Goal: Information Seeking & Learning: Learn about a topic

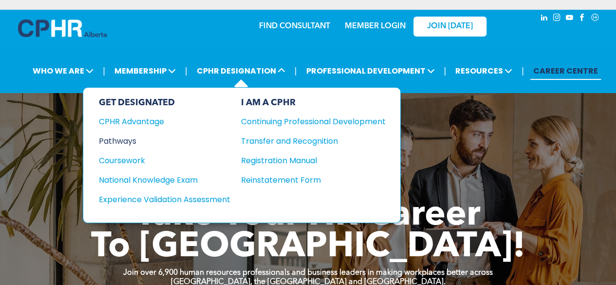
click at [120, 136] on div "Pathways" at bounding box center [158, 141] width 118 height 12
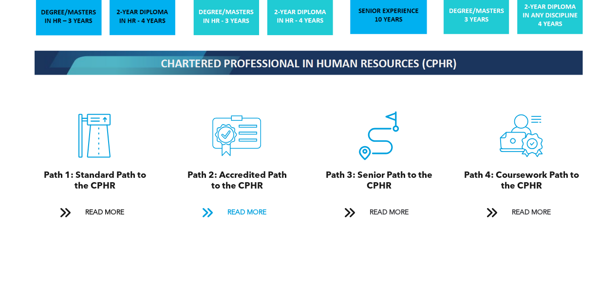
scroll to position [1071, 0]
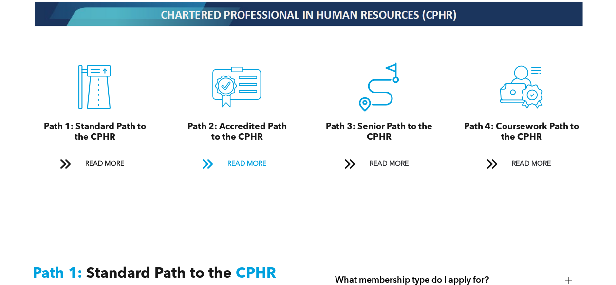
click at [233, 161] on span "READ MORE" at bounding box center [247, 164] width 46 height 18
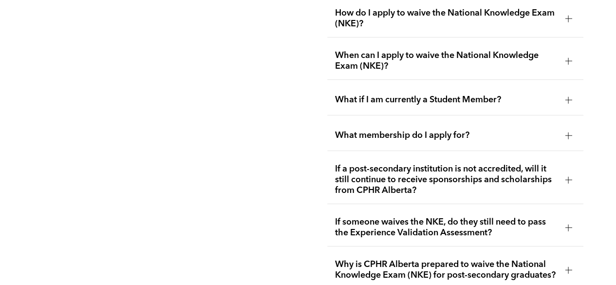
scroll to position [1719, 0]
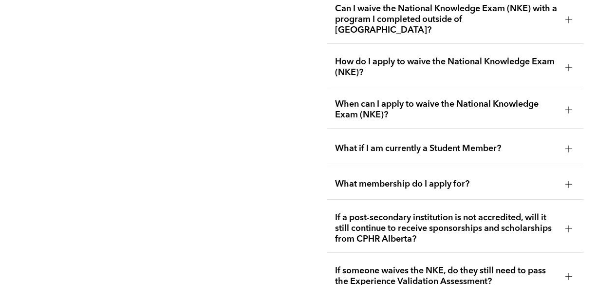
click at [562, 141] on div at bounding box center [568, 148] width 15 height 15
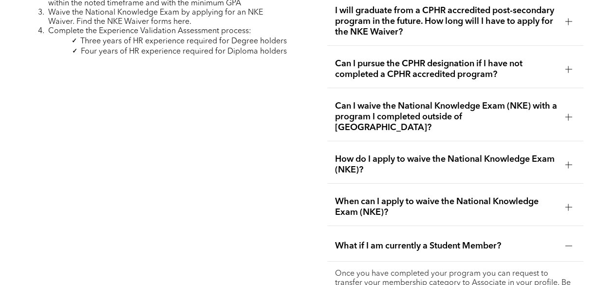
scroll to position [1524, 0]
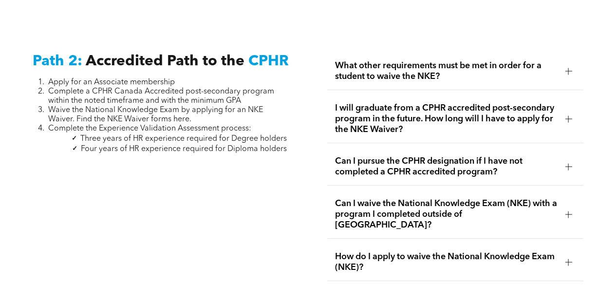
click at [504, 110] on span "I will graduate from a CPHR accredited post-secondary program in the future. Ho…" at bounding box center [446, 119] width 223 height 32
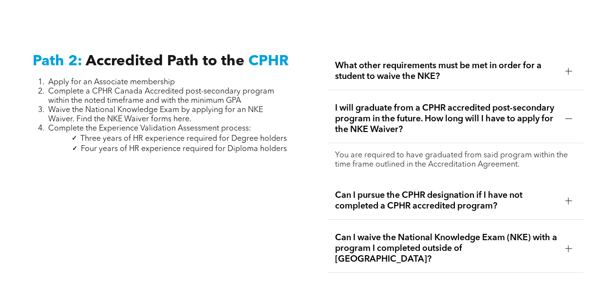
click at [434, 108] on span "I will graduate from a CPHR accredited post-secondary program in the future. Ho…" at bounding box center [446, 119] width 223 height 32
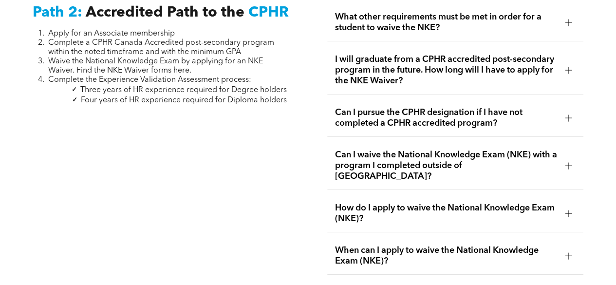
scroll to position [1622, 0]
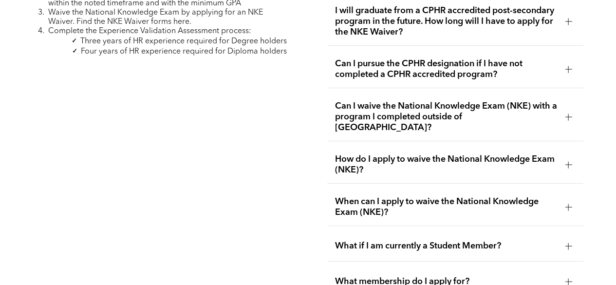
click at [412, 154] on span "How do I apply to waive the National Knowledge Exam (NKE)?" at bounding box center [446, 164] width 223 height 21
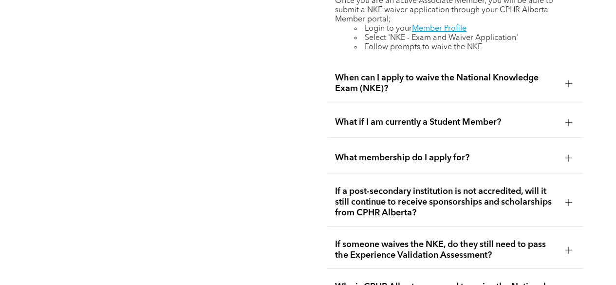
scroll to position [1914, 0]
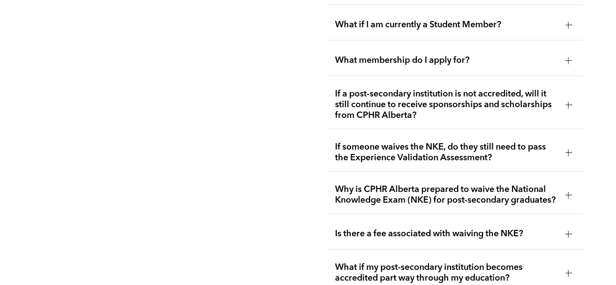
click at [454, 219] on div "Is there a fee associated with waiving the NKE?" at bounding box center [455, 234] width 257 height 31
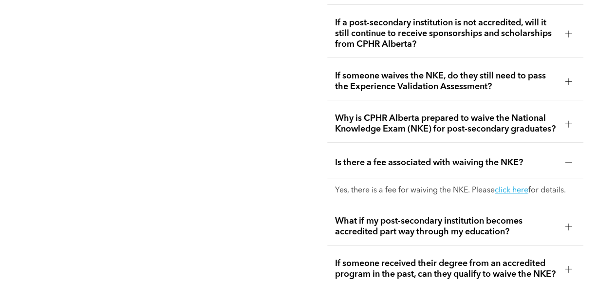
click at [421, 157] on span "Is there a fee associated with waiving the NKE?" at bounding box center [446, 162] width 223 height 11
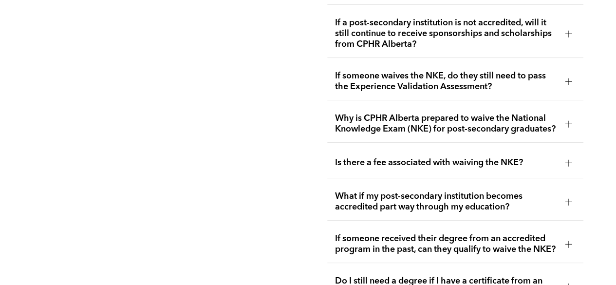
click at [418, 157] on span "Is there a fee associated with waiving the NKE?" at bounding box center [446, 162] width 223 height 11
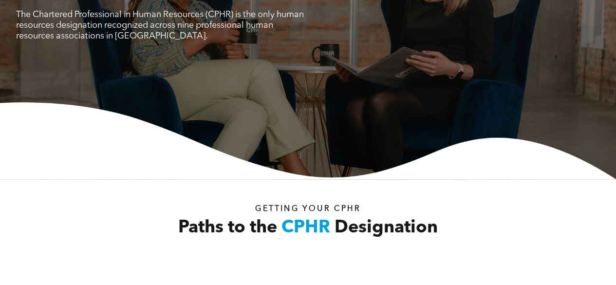
drag, startPoint x: 201, startPoint y: 166, endPoint x: 223, endPoint y: 15, distance: 152.6
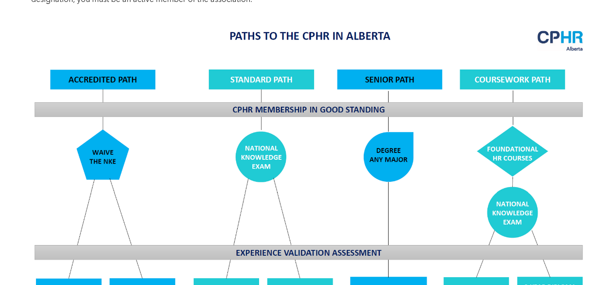
scroll to position [987, 0]
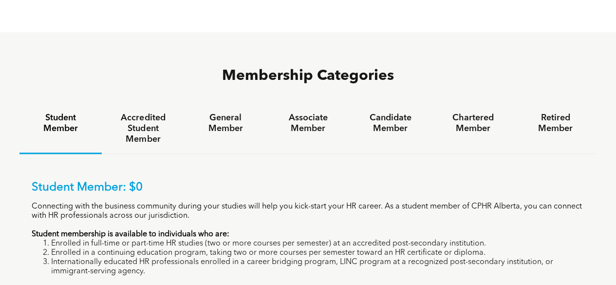
scroll to position [633, 0]
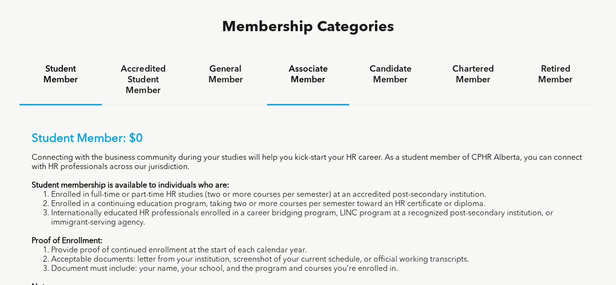
click at [315, 64] on h4 "Associate Member" at bounding box center [308, 74] width 65 height 21
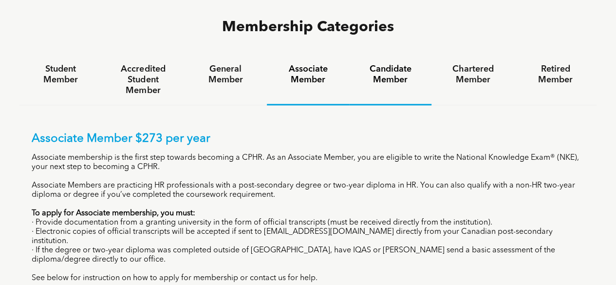
click at [385, 64] on h4 "Candidate Member" at bounding box center [390, 74] width 65 height 21
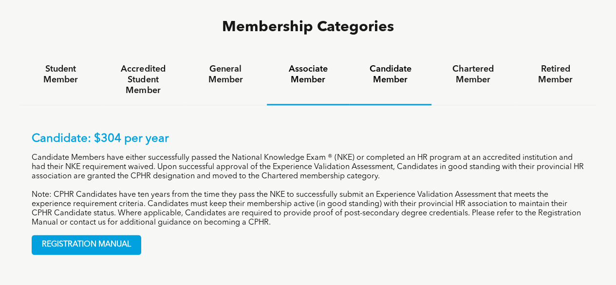
click at [329, 64] on h4 "Associate Member" at bounding box center [308, 74] width 65 height 21
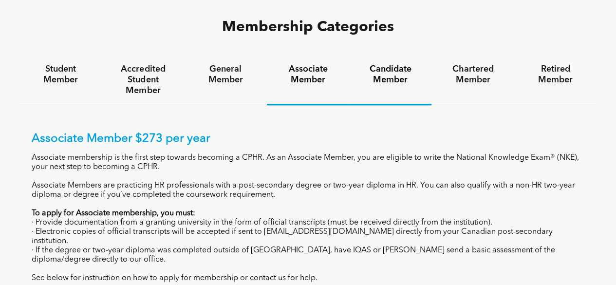
click at [380, 64] on h4 "Candidate Member" at bounding box center [390, 74] width 65 height 21
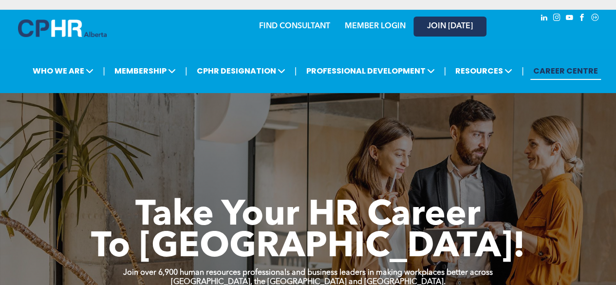
click at [459, 29] on span "JOIN [DATE]" at bounding box center [450, 26] width 46 height 9
click at [384, 25] on link "MEMBER LOGIN" at bounding box center [375, 26] width 61 height 8
